Goal: Check status: Check status

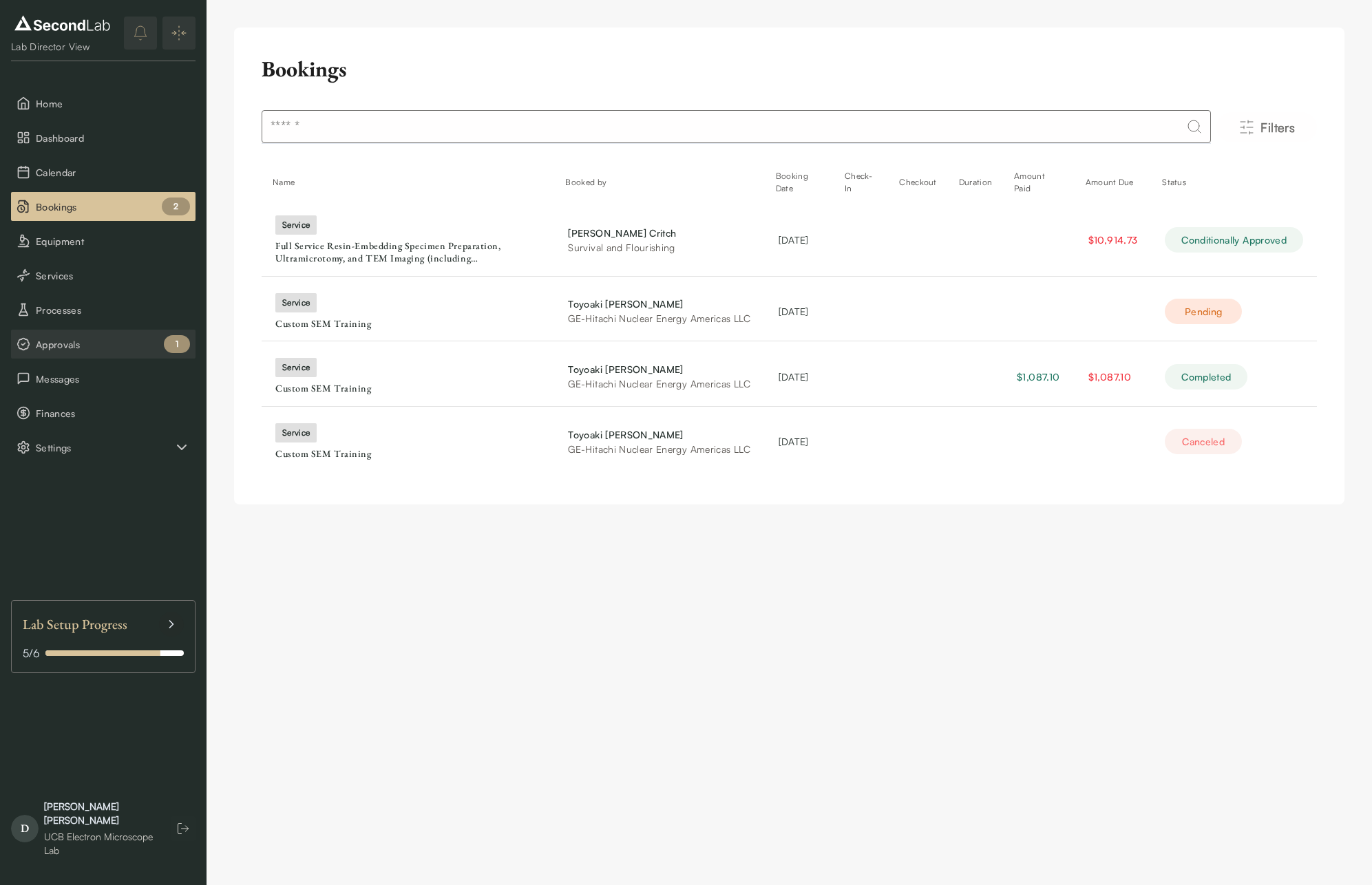
click at [95, 344] on span "Approvals" at bounding box center [113, 344] width 154 height 14
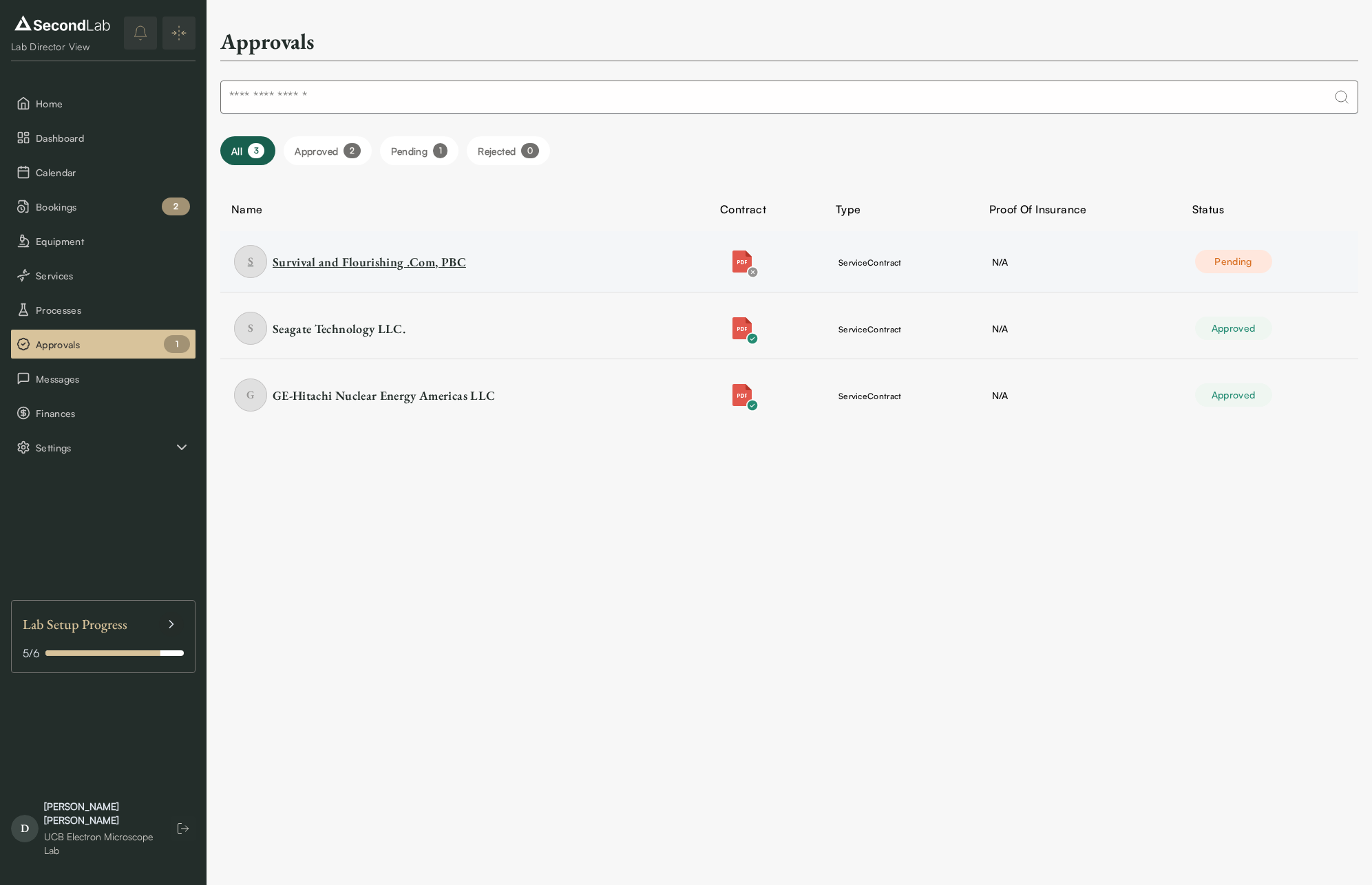
click at [340, 267] on div "Survival and Flourishing .Com, PBC" at bounding box center [369, 262] width 193 height 17
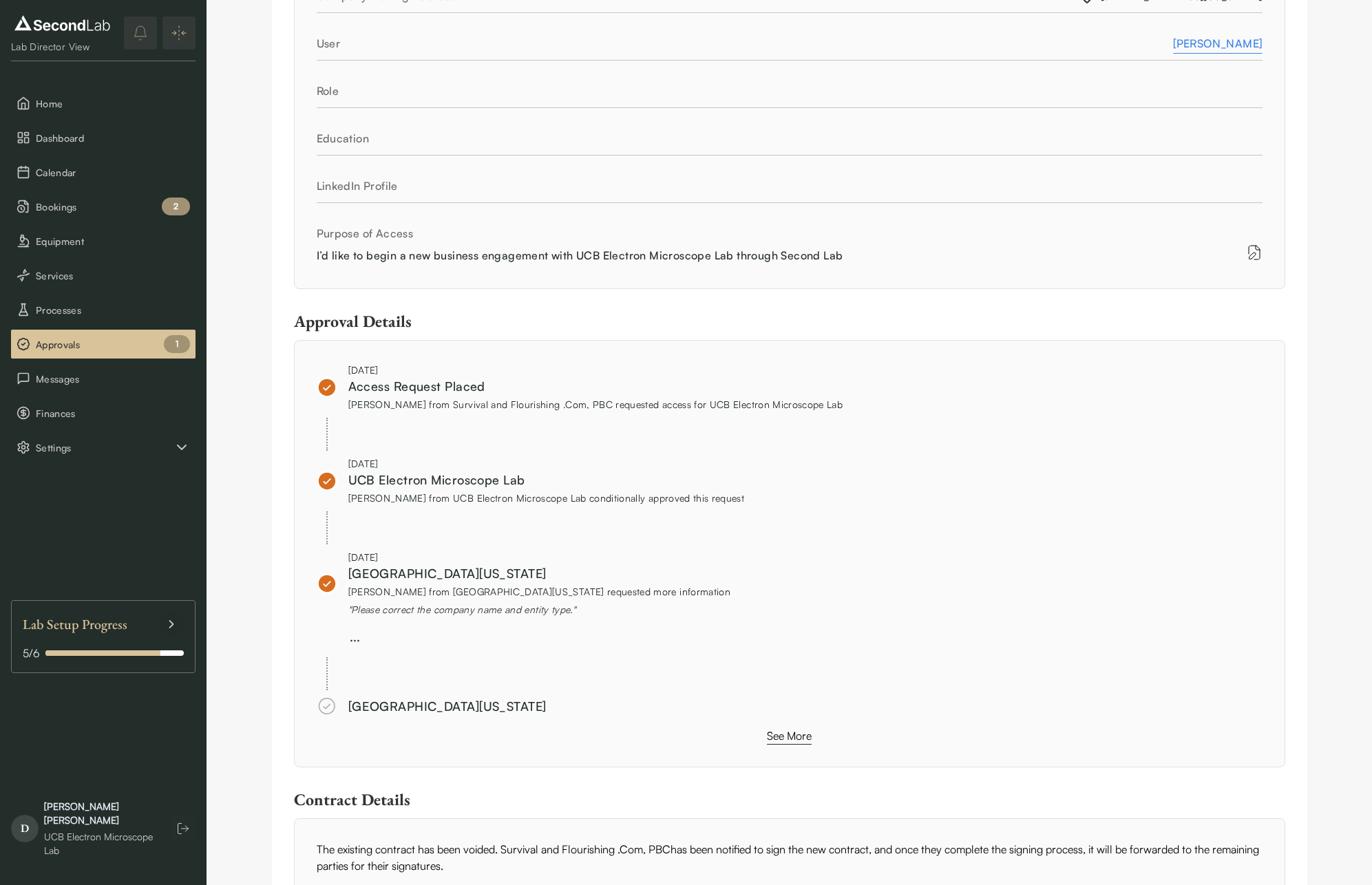
scroll to position [470, 0]
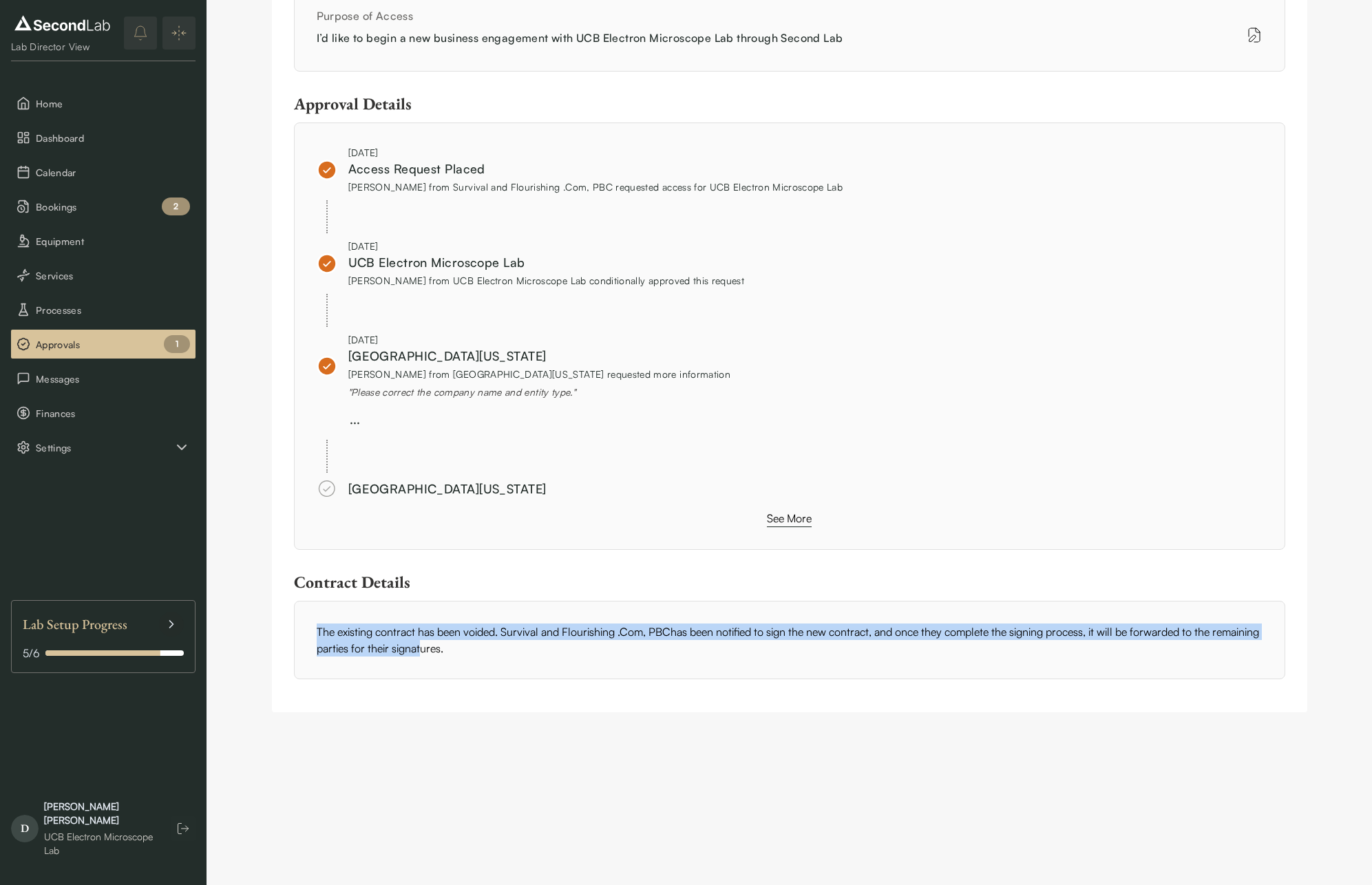
drag, startPoint x: 443, startPoint y: 617, endPoint x: 508, endPoint y: 647, distance: 71.6
click at [469, 647] on div "The existing contract has been voided. Survival and Flourishing .Com, PBC has b…" at bounding box center [789, 640] width 991 height 79
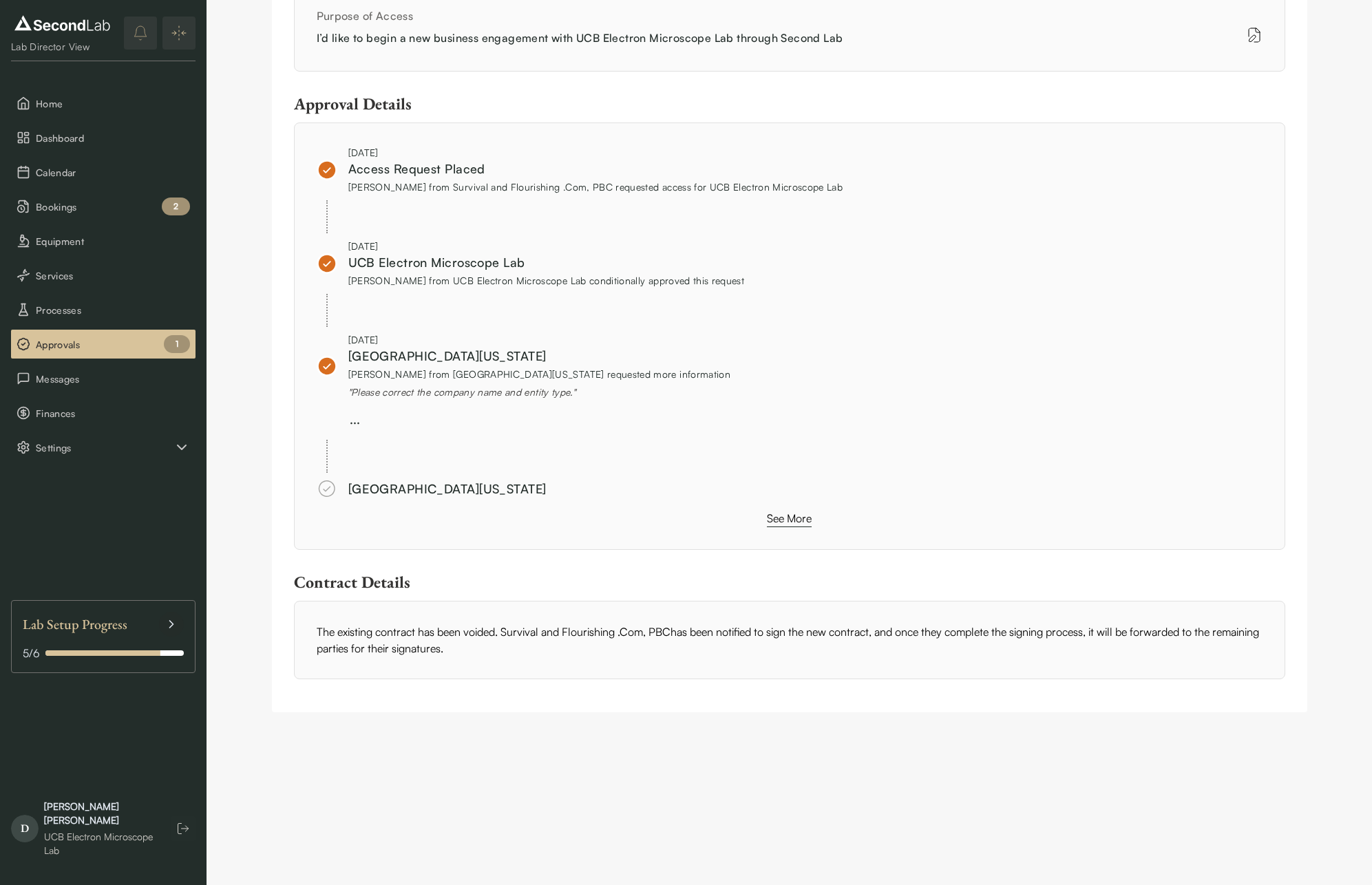
click at [508, 647] on div "The existing contract has been voided. Survival and Flourishing .Com, PBC has b…" at bounding box center [789, 640] width 991 height 79
drag, startPoint x: 515, startPoint y: 652, endPoint x: 511, endPoint y: 624, distance: 28.3
click at [511, 624] on div "The existing contract has been voided. Survival and Flourishing .Com, PBC has b…" at bounding box center [789, 640] width 991 height 79
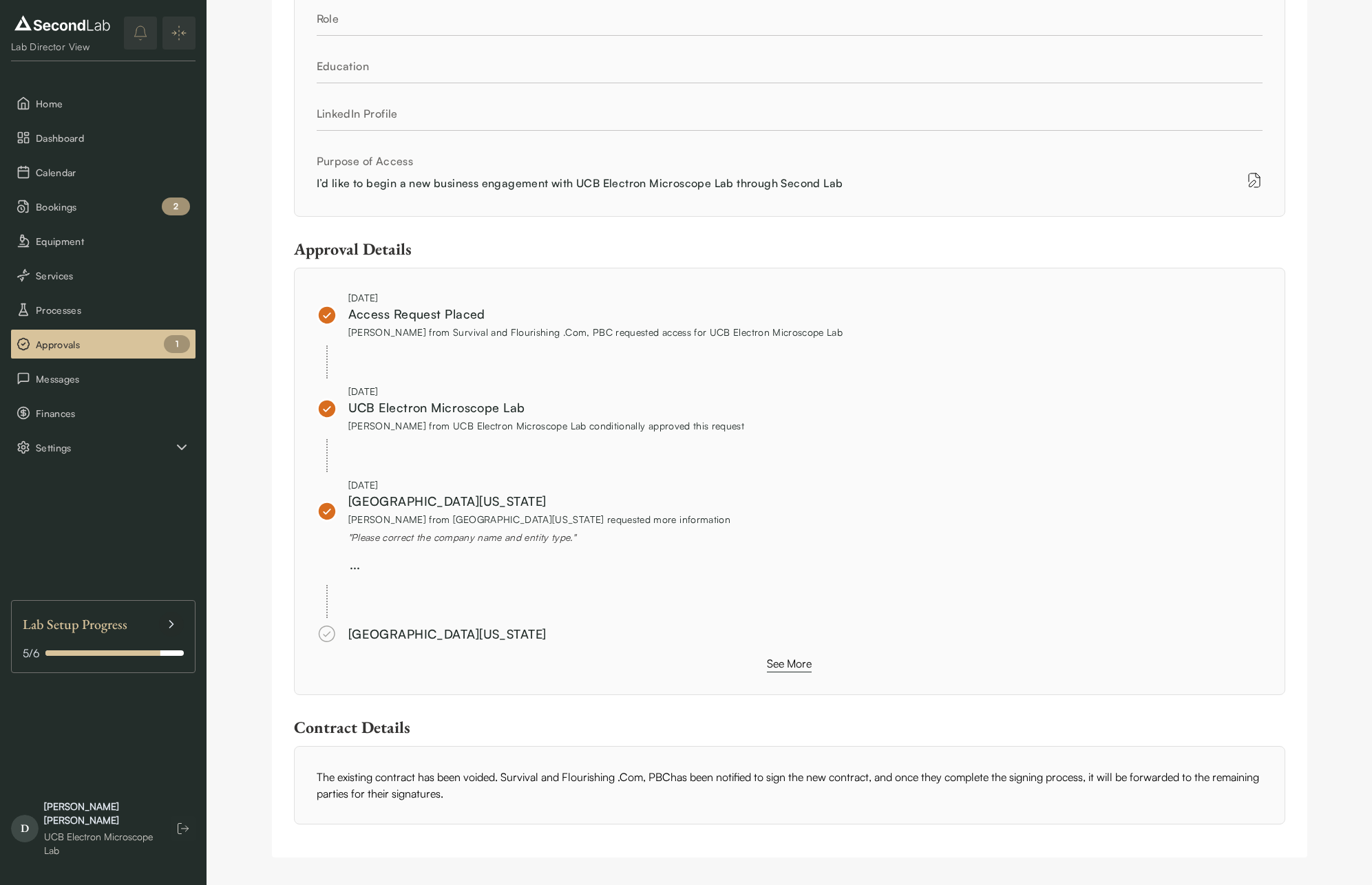
click at [771, 658] on button "See More" at bounding box center [789, 663] width 45 height 17
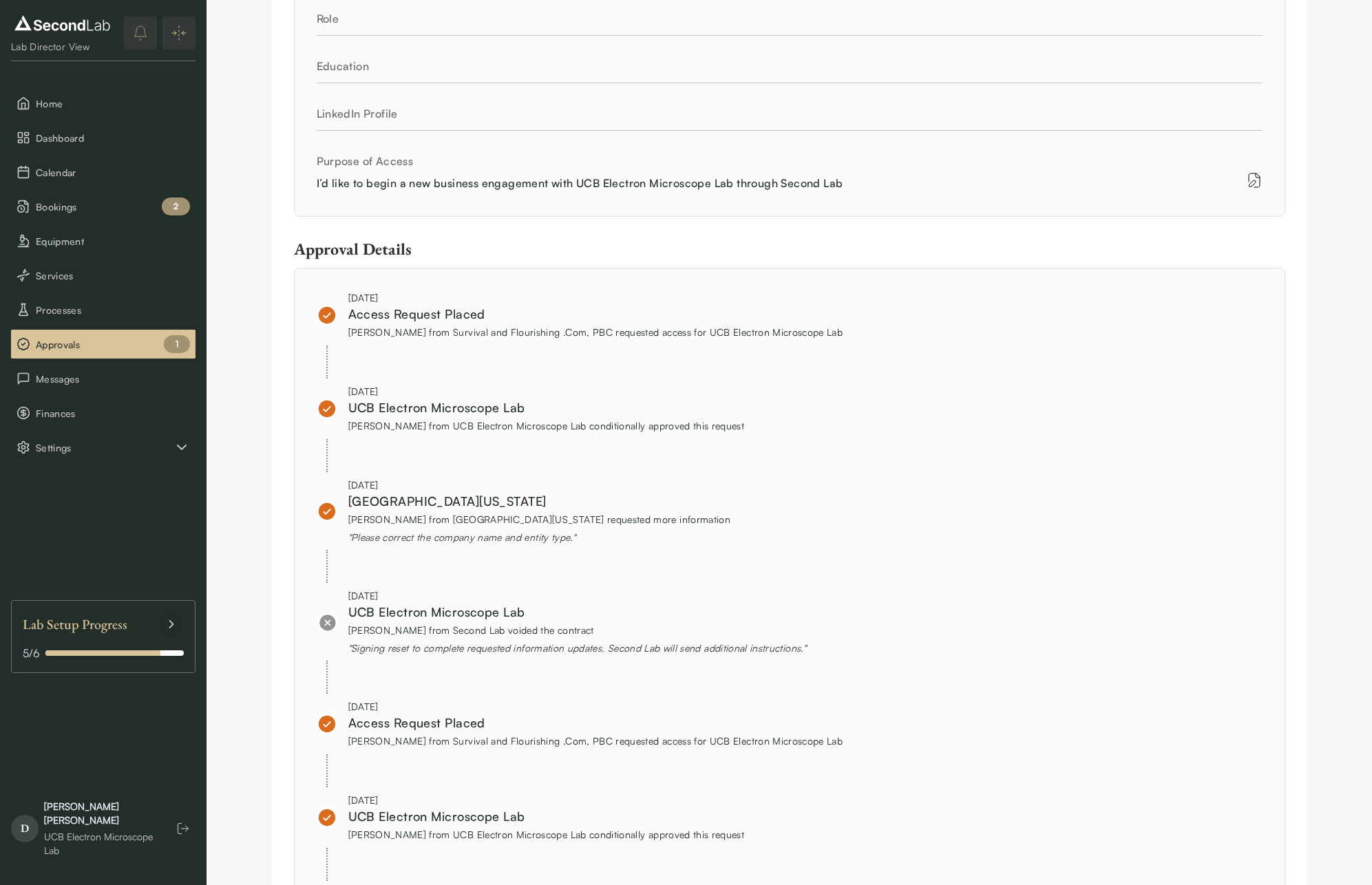
scroll to position [955, 0]
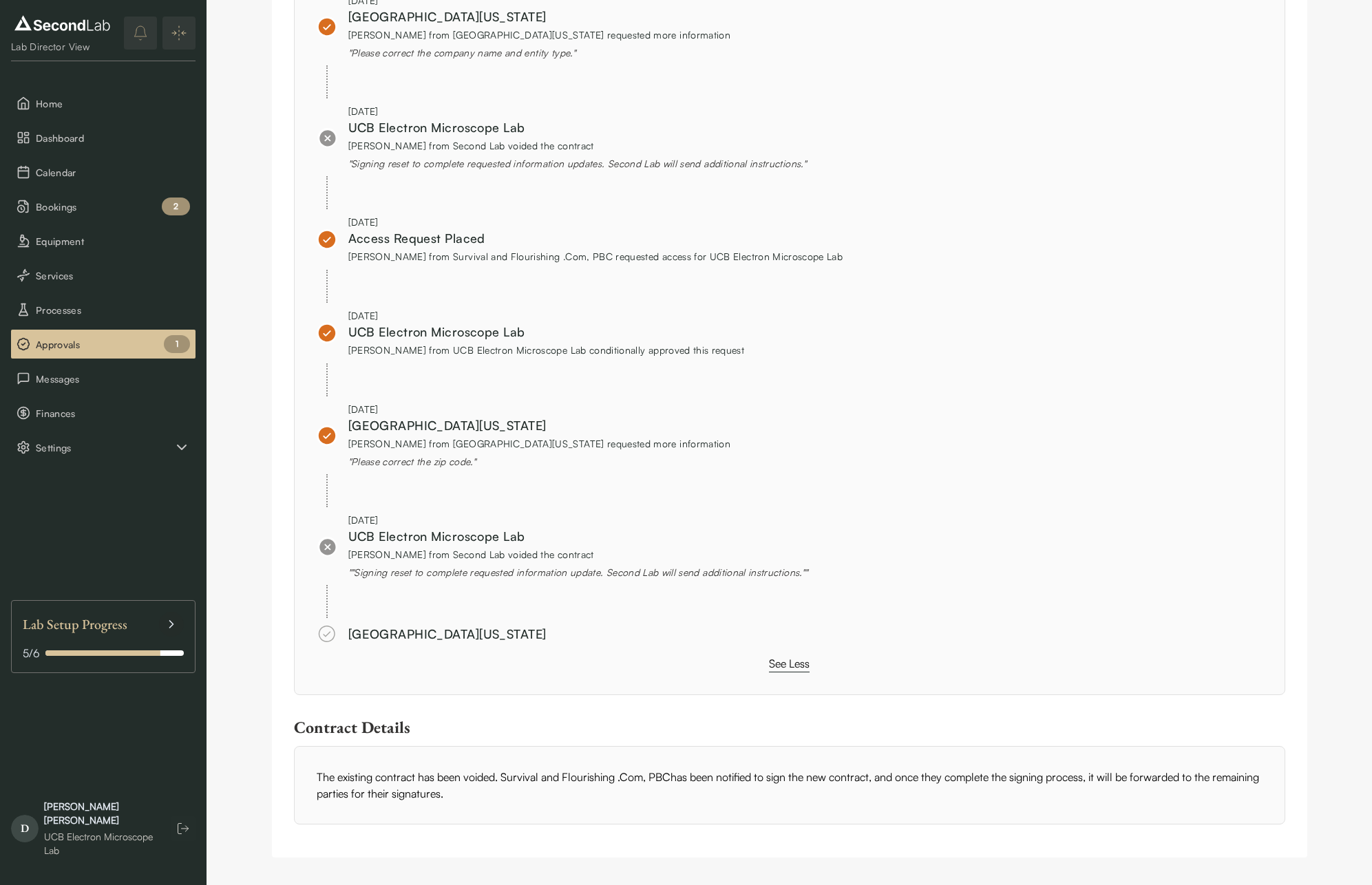
drag, startPoint x: 413, startPoint y: 637, endPoint x: 520, endPoint y: 642, distance: 107.1
click at [520, 642] on div "[GEOGRAPHIC_DATA][US_STATE]" at bounding box center [447, 634] width 198 height 19
click at [524, 642] on div "[GEOGRAPHIC_DATA][US_STATE]" at bounding box center [447, 634] width 198 height 19
drag, startPoint x: 404, startPoint y: 572, endPoint x: 548, endPoint y: 578, distance: 144.1
click at [517, 578] on div "" "Signing reset to complete requested information update. Second Lab will send…" at bounding box center [578, 572] width 460 height 14
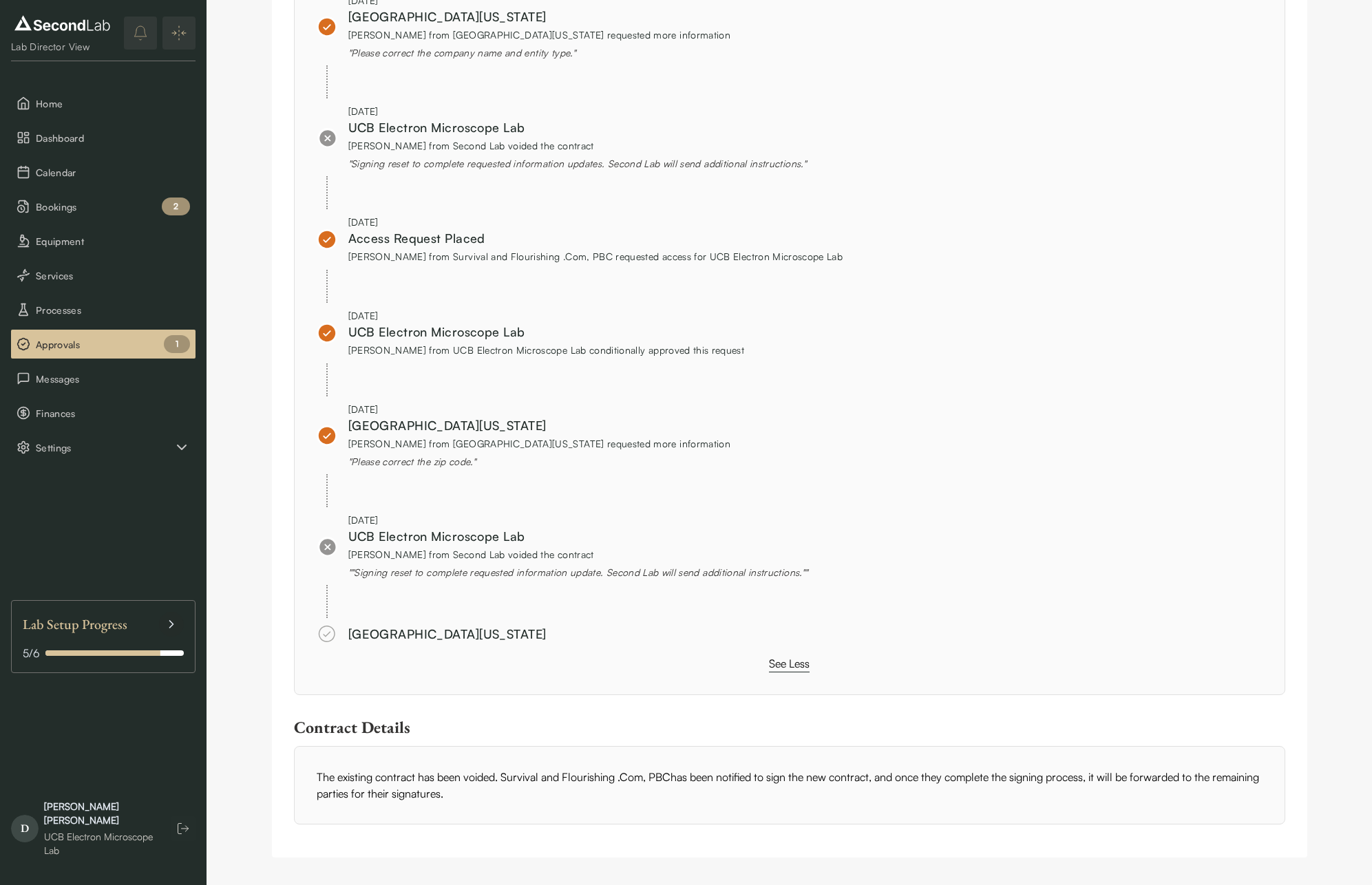
click at [569, 578] on div "" "Signing reset to complete requested information update. Second Lab will send…" at bounding box center [578, 572] width 460 height 14
click at [594, 578] on div "" "Signing reset to complete requested information update. Second Lab will send…" at bounding box center [578, 572] width 460 height 14
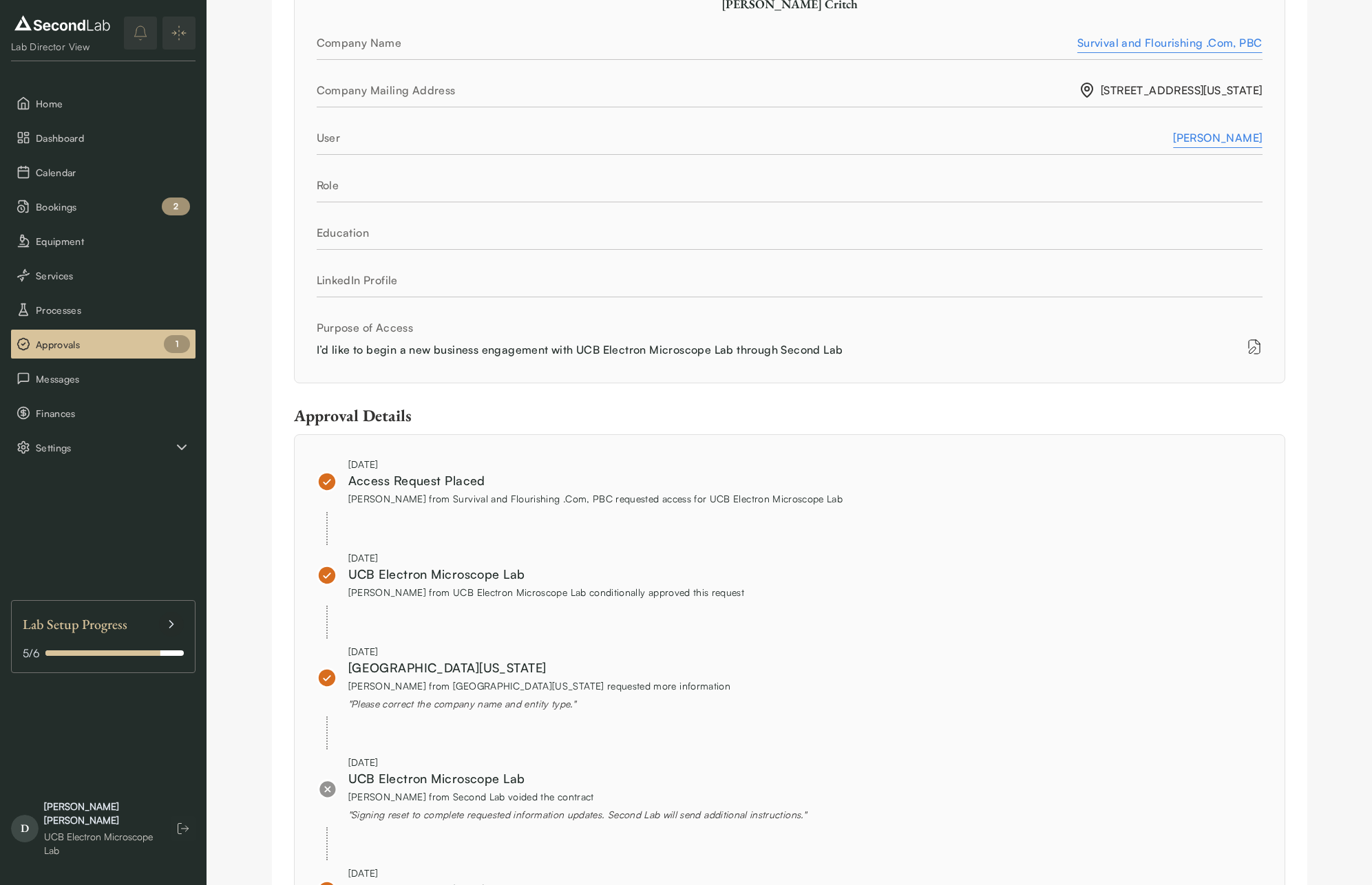
scroll to position [0, 0]
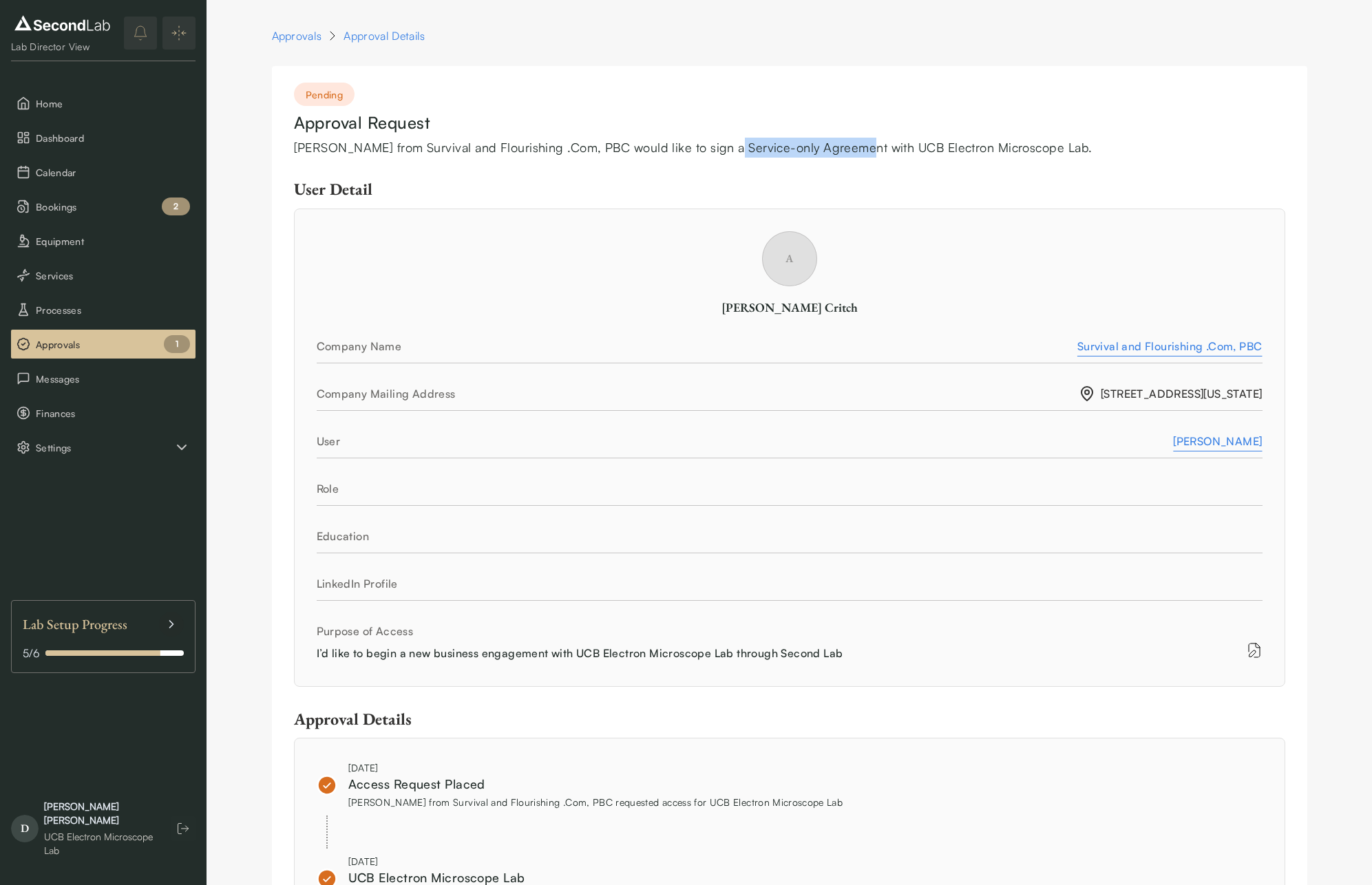
drag, startPoint x: 723, startPoint y: 150, endPoint x: 875, endPoint y: 145, distance: 152.1
click at [859, 144] on div "[PERSON_NAME] from Survival and Flourishing .Com, PBC would like to sign a Serv…" at bounding box center [789, 148] width 991 height 20
click at [875, 145] on div "[PERSON_NAME] from Survival and Flourishing .Com, PBC would like to sign a Serv…" at bounding box center [789, 148] width 991 height 20
drag, startPoint x: 493, startPoint y: 141, endPoint x: 832, endPoint y: 147, distance: 339.1
click at [807, 144] on div "[PERSON_NAME] from Survival and Flourishing .Com, PBC would like to sign a Serv…" at bounding box center [789, 148] width 991 height 20
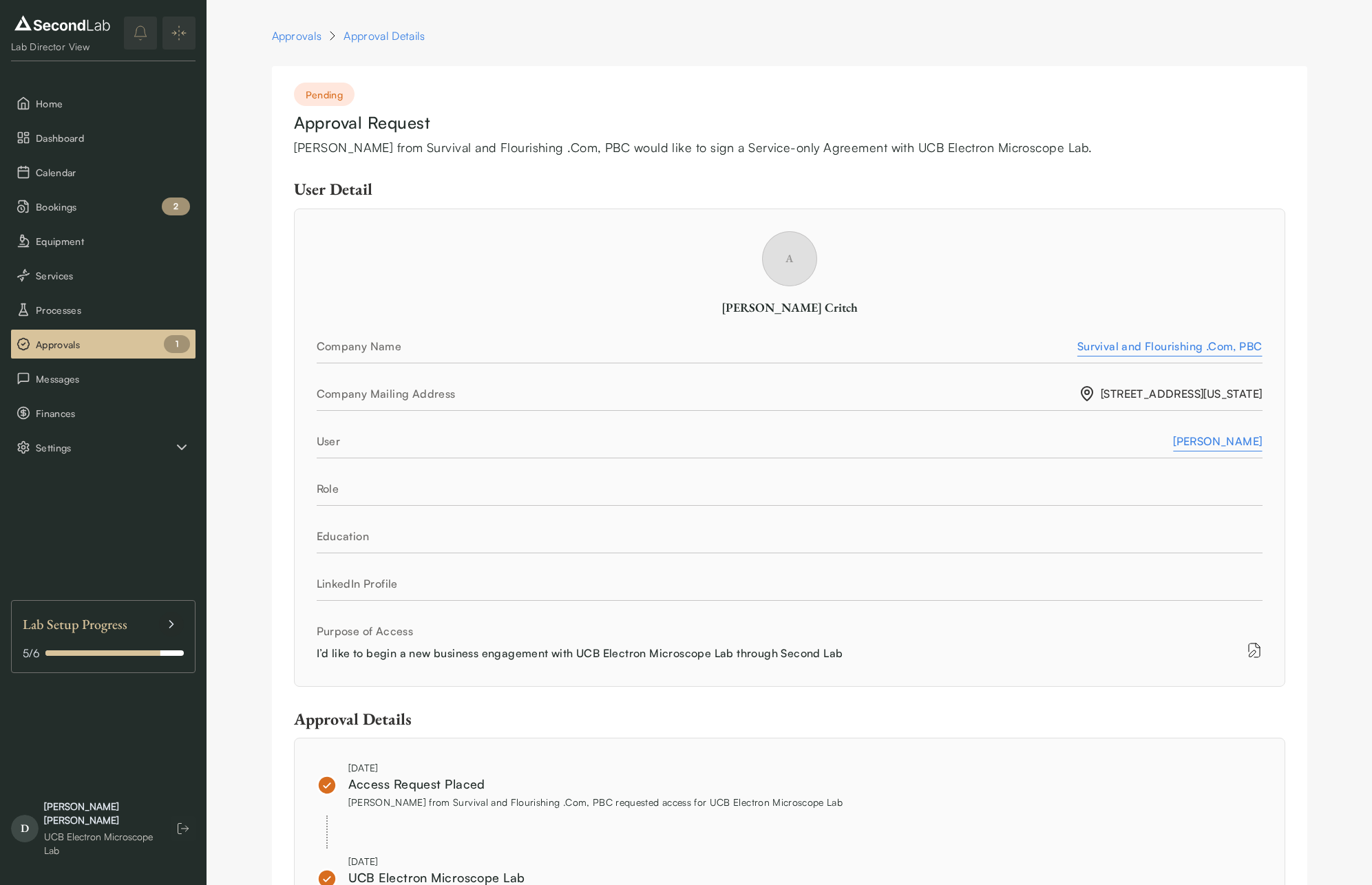
click at [853, 148] on div "[PERSON_NAME] from Survival and Flourishing .Com, PBC would like to sign a Serv…" at bounding box center [789, 148] width 991 height 20
drag, startPoint x: 1018, startPoint y: 149, endPoint x: 722, endPoint y: 146, distance: 296.0
click at [766, 144] on div "[PERSON_NAME] from Survival and Flourishing .Com, PBC would like to sign a Serv…" at bounding box center [789, 148] width 991 height 20
drag, startPoint x: 687, startPoint y: 147, endPoint x: 575, endPoint y: 149, distance: 112.0
click at [678, 148] on div "[PERSON_NAME] from Survival and Flourishing .Com, PBC would like to sign a Serv…" at bounding box center [789, 148] width 991 height 20
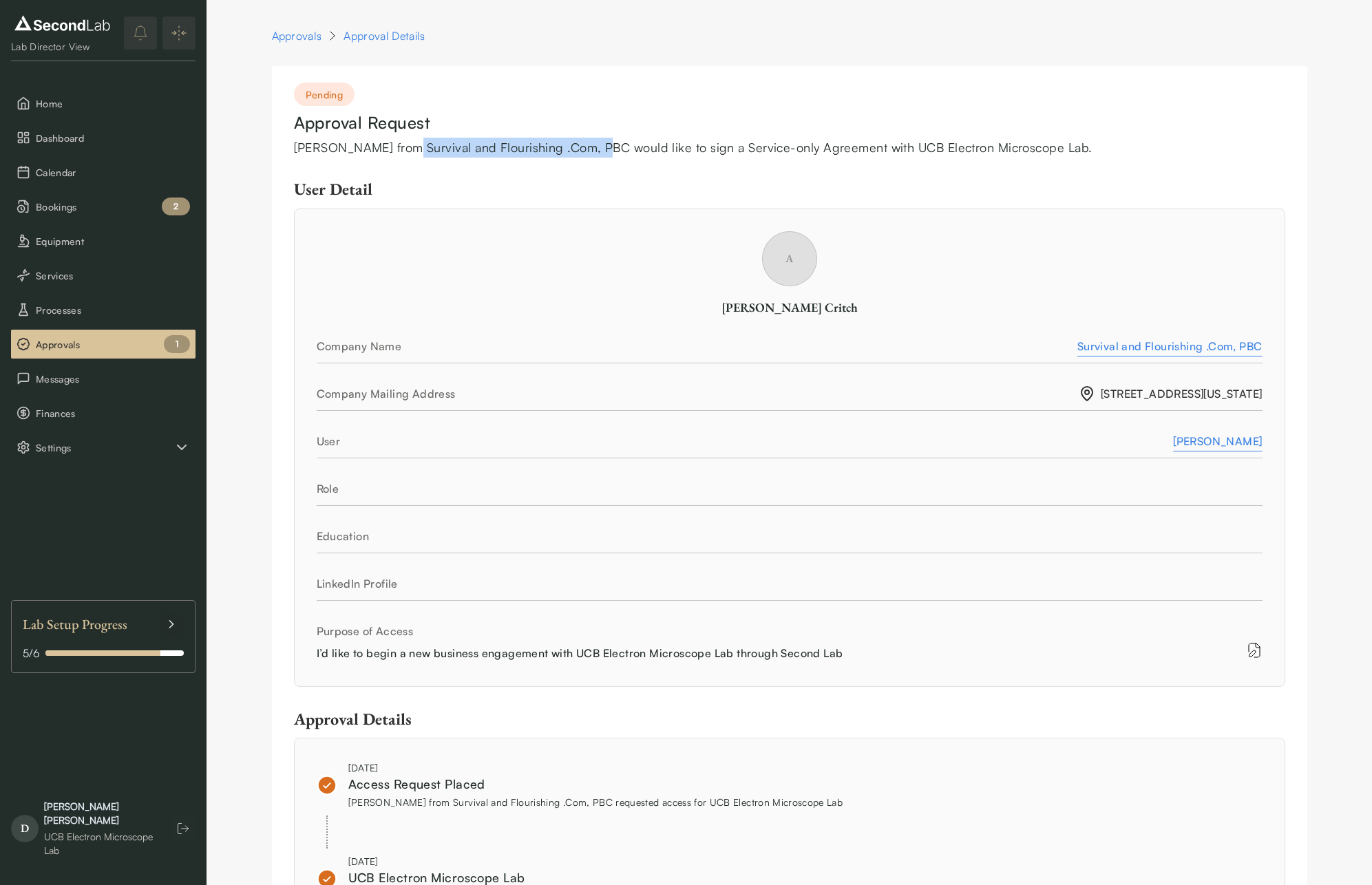
drag, startPoint x: 405, startPoint y: 145, endPoint x: 599, endPoint y: 142, distance: 194.0
click at [595, 142] on div "[PERSON_NAME] from Survival and Flourishing .Com, PBC would like to sign a Serv…" at bounding box center [789, 148] width 991 height 20
click at [599, 142] on div "[PERSON_NAME] from Survival and Flourishing .Com, PBC would like to sign a Serv…" at bounding box center [789, 148] width 991 height 20
